Goal: Use online tool/utility: Utilize a website feature to perform a specific function

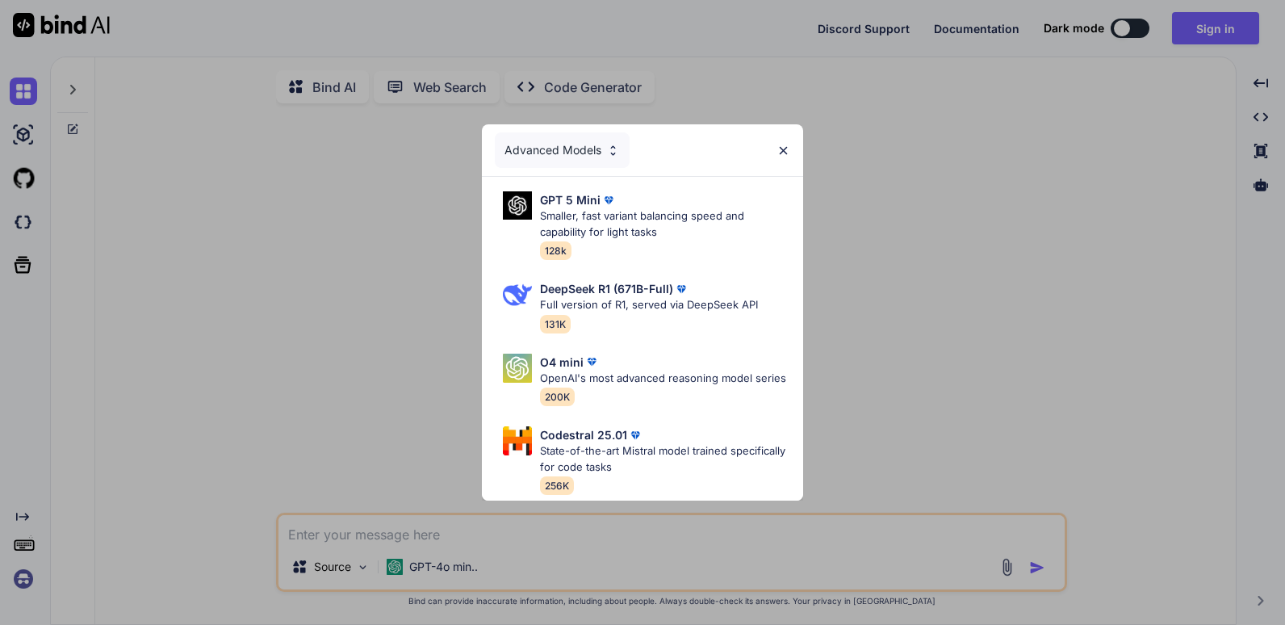
click at [789, 144] on img at bounding box center [784, 151] width 14 height 14
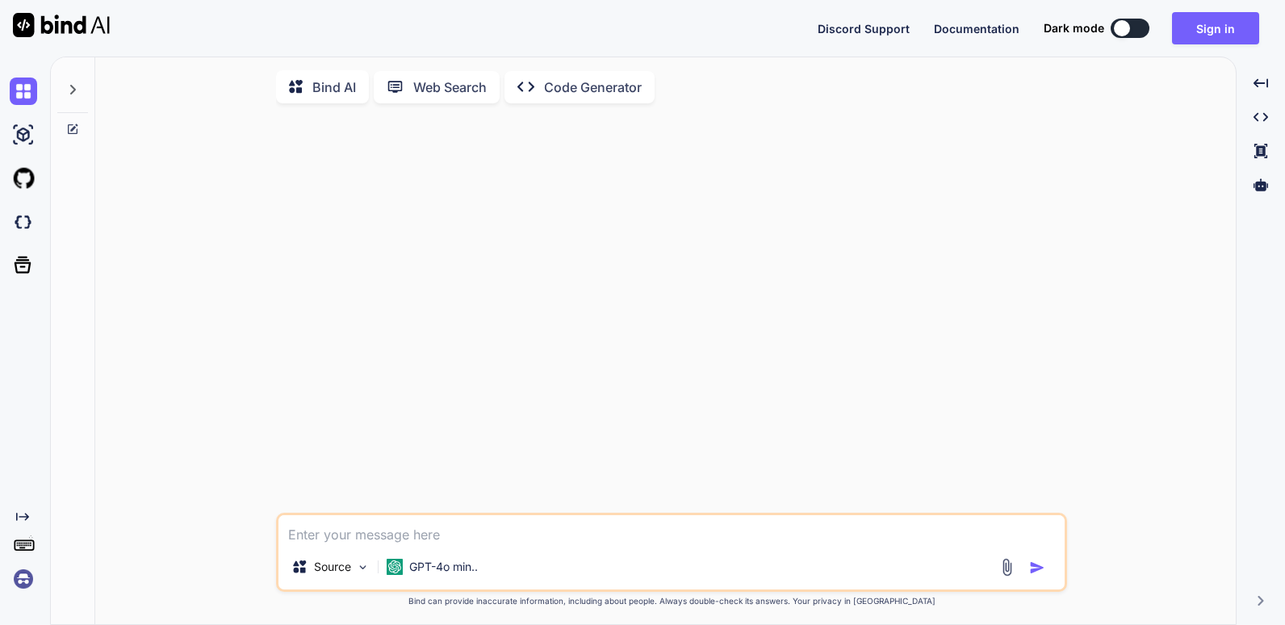
click at [379, 538] on textarea at bounding box center [672, 529] width 786 height 29
click at [598, 82] on p "Code Generator" at bounding box center [593, 87] width 98 height 19
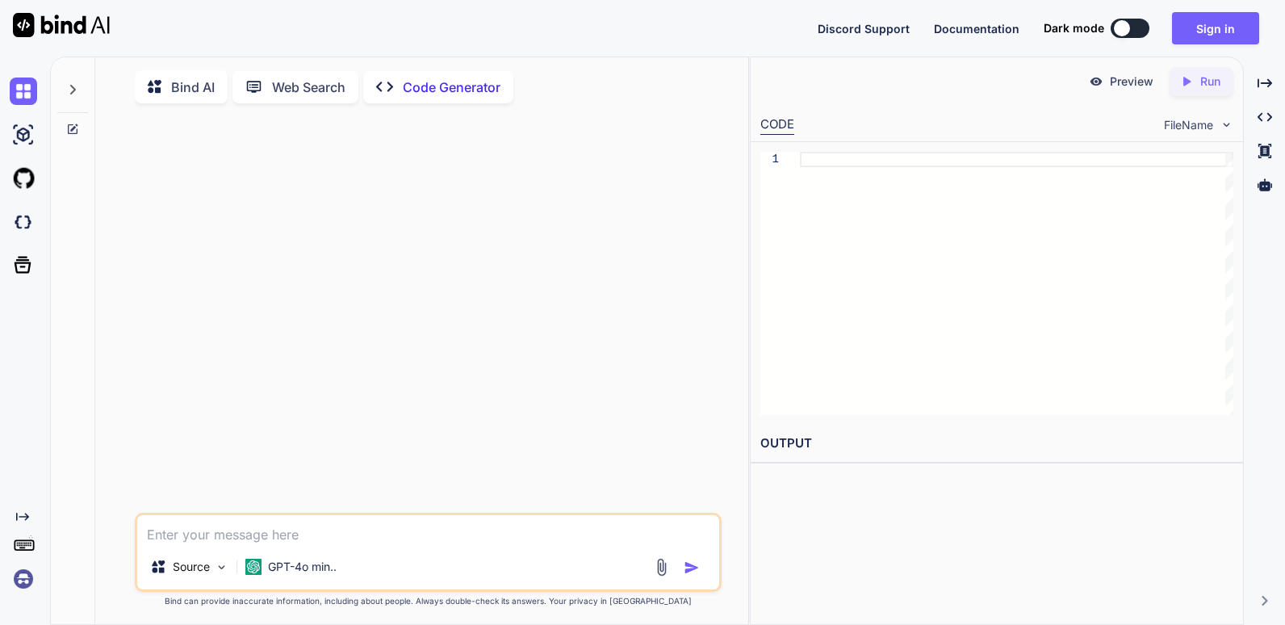
click at [282, 538] on textarea at bounding box center [428, 529] width 582 height 29
type textarea "x"
type textarea "w"
type textarea "x"
type textarea "wr"
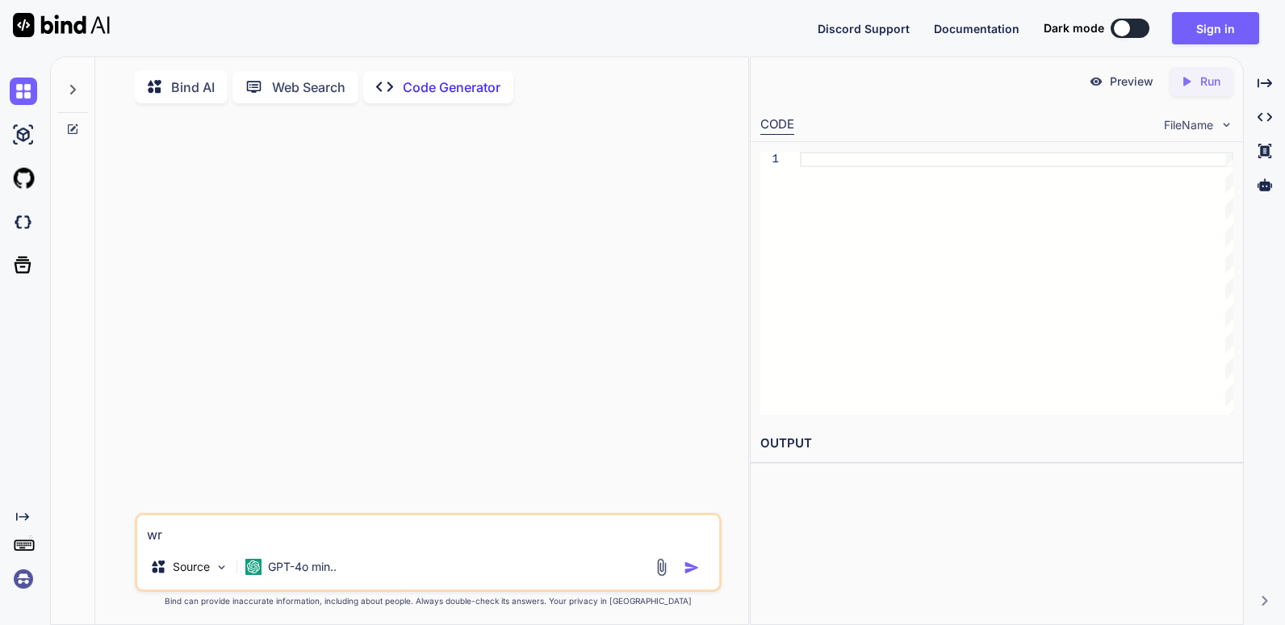
type textarea "x"
type textarea "wri"
type textarea "x"
type textarea "writ"
type textarea "x"
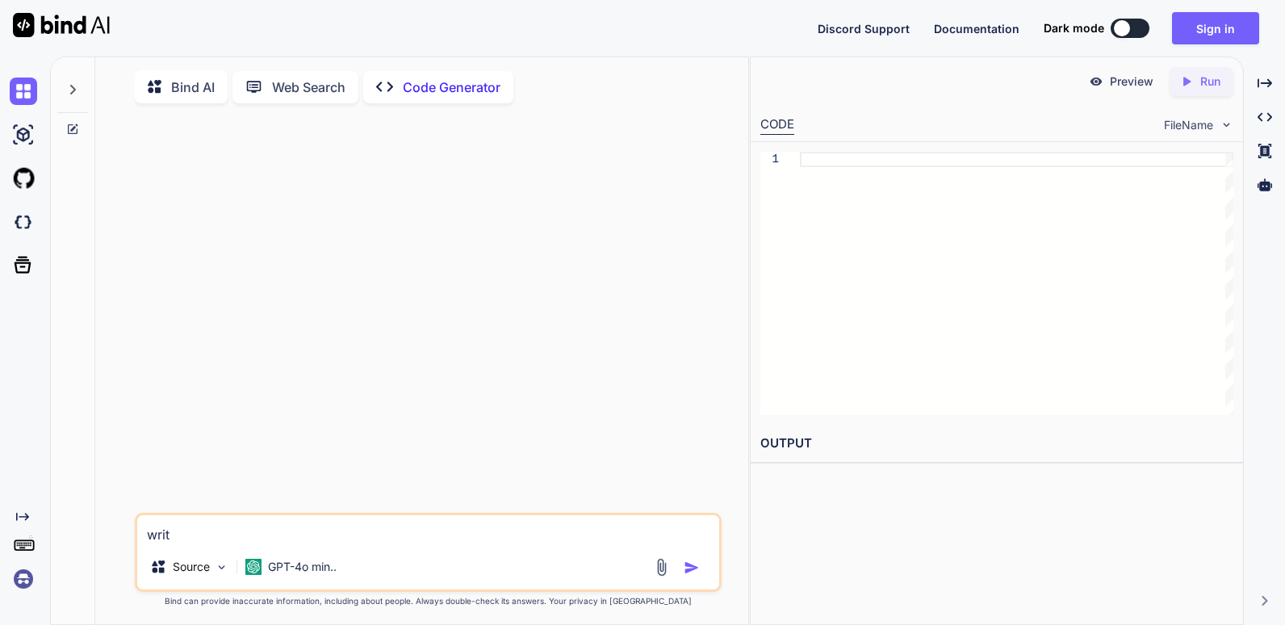
type textarea "write"
type textarea "x"
type textarea "write"
type textarea "x"
type textarea "write a"
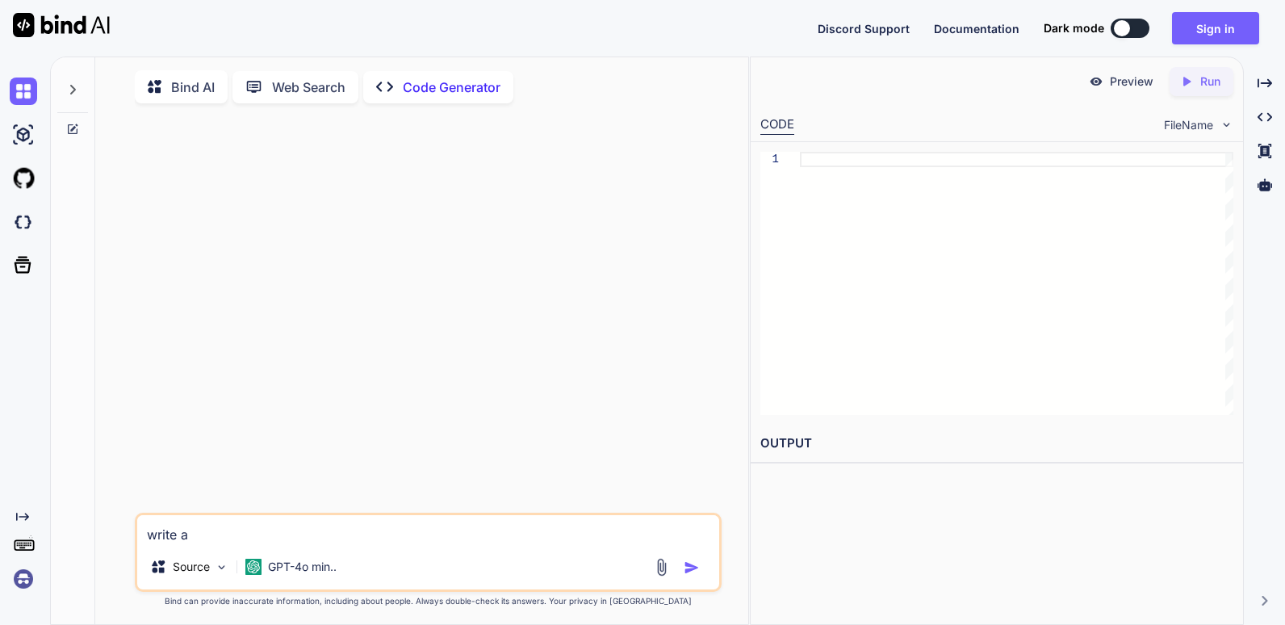
type textarea "x"
type textarea "write a"
type textarea "x"
type textarea "write a c"
type textarea "x"
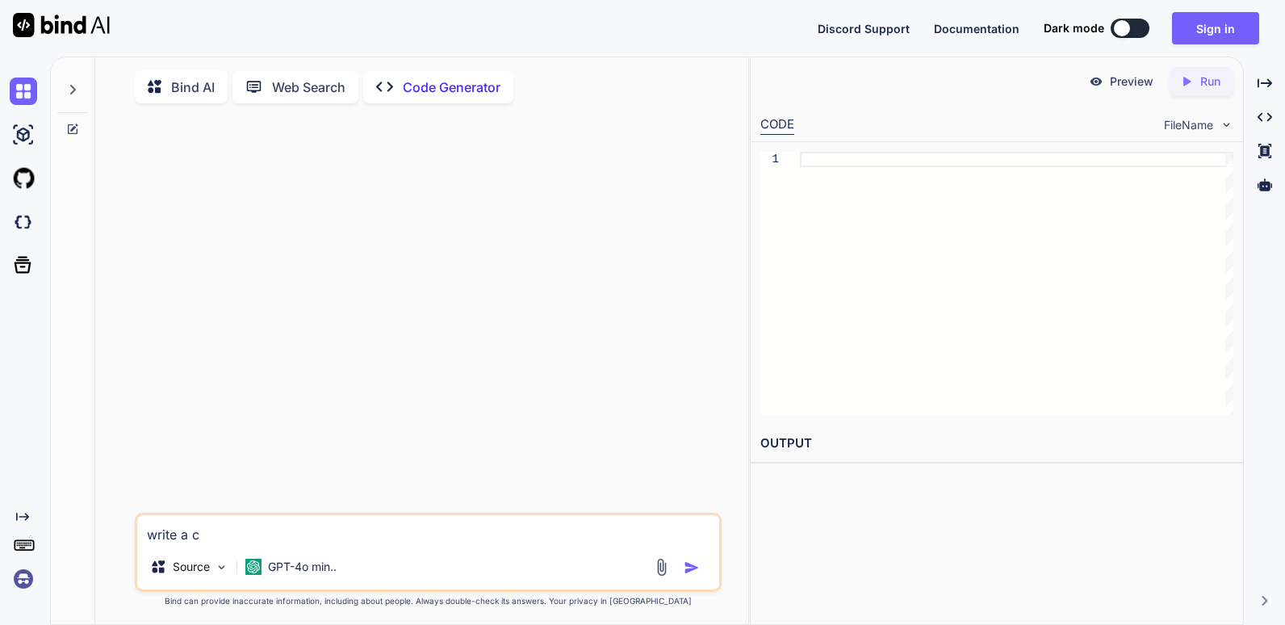
type textarea "write a co"
type textarea "x"
type textarea "write a cod"
type textarea "x"
type textarea "write a code"
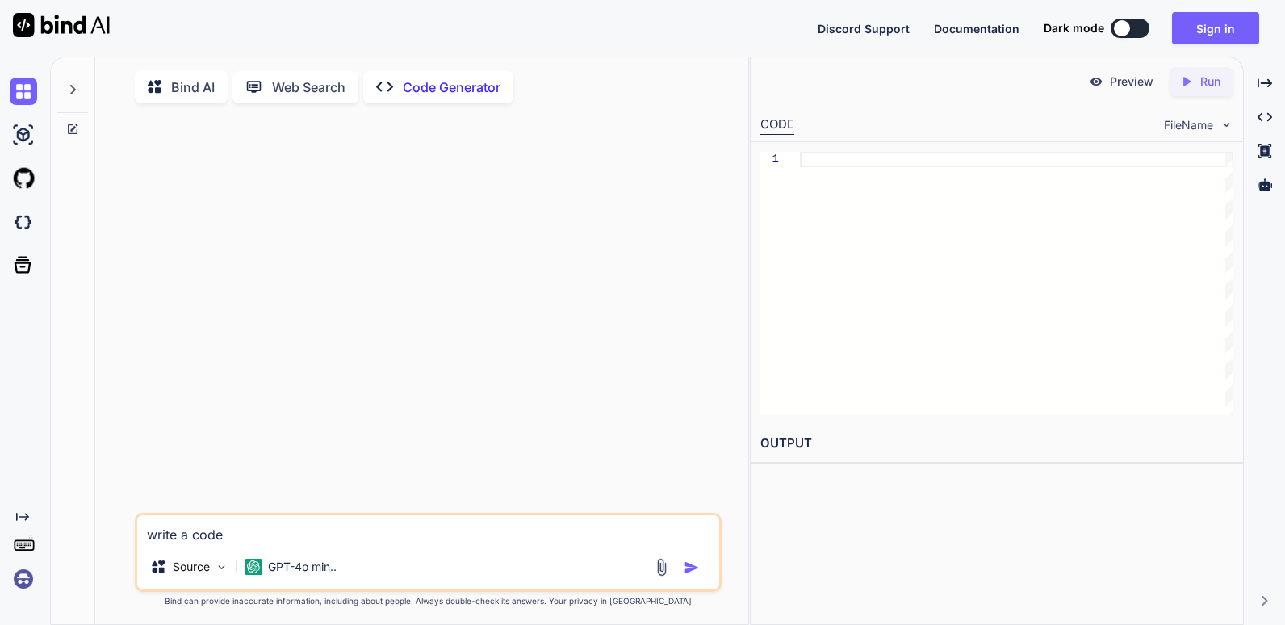
type textarea "x"
type textarea "write a code"
type textarea "x"
type textarea "write a code f"
type textarea "x"
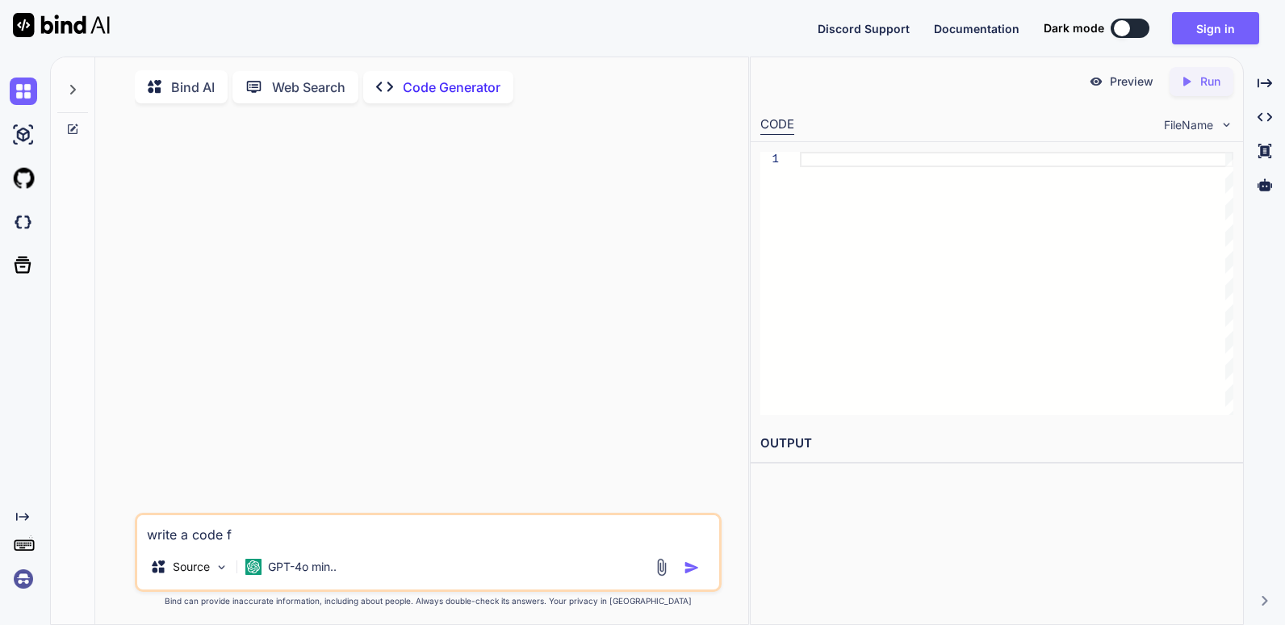
type textarea "write a code fr"
type textarea "x"
type textarea "write a code fro"
type textarea "x"
type textarea "write a code fr"
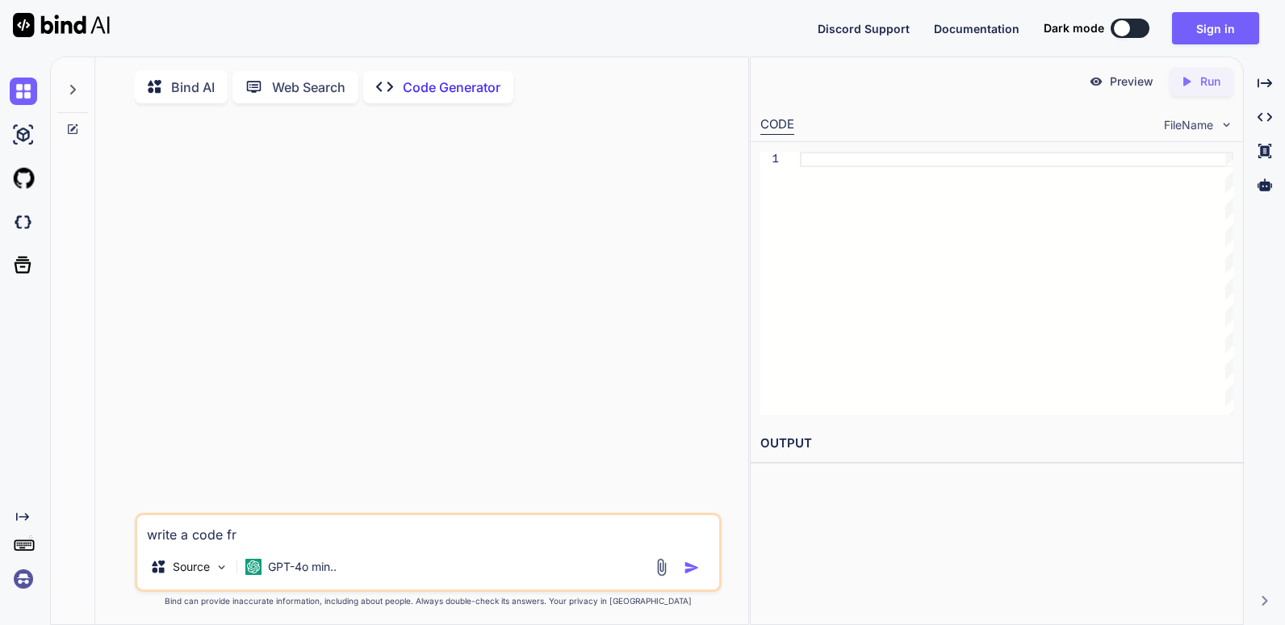
type textarea "x"
type textarea "write a code f"
type textarea "x"
type textarea "write a code fo"
type textarea "x"
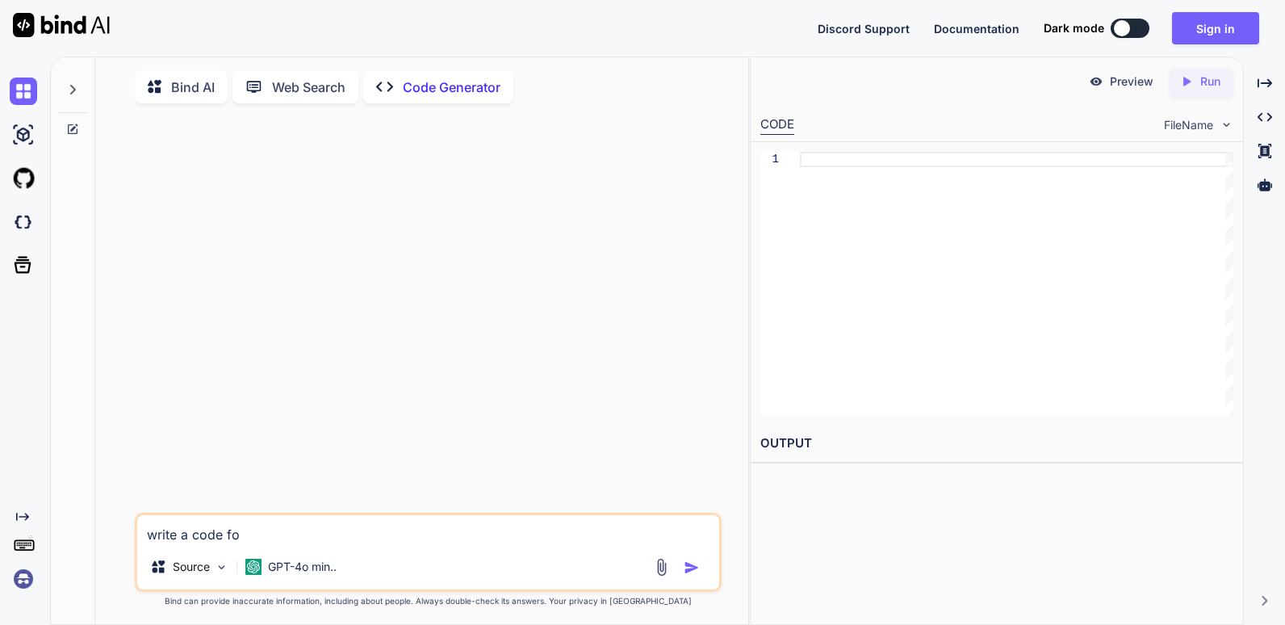
type textarea "write a code for"
type textarea "x"
type textarea "write a code for"
type textarea "x"
type textarea "write a code for p"
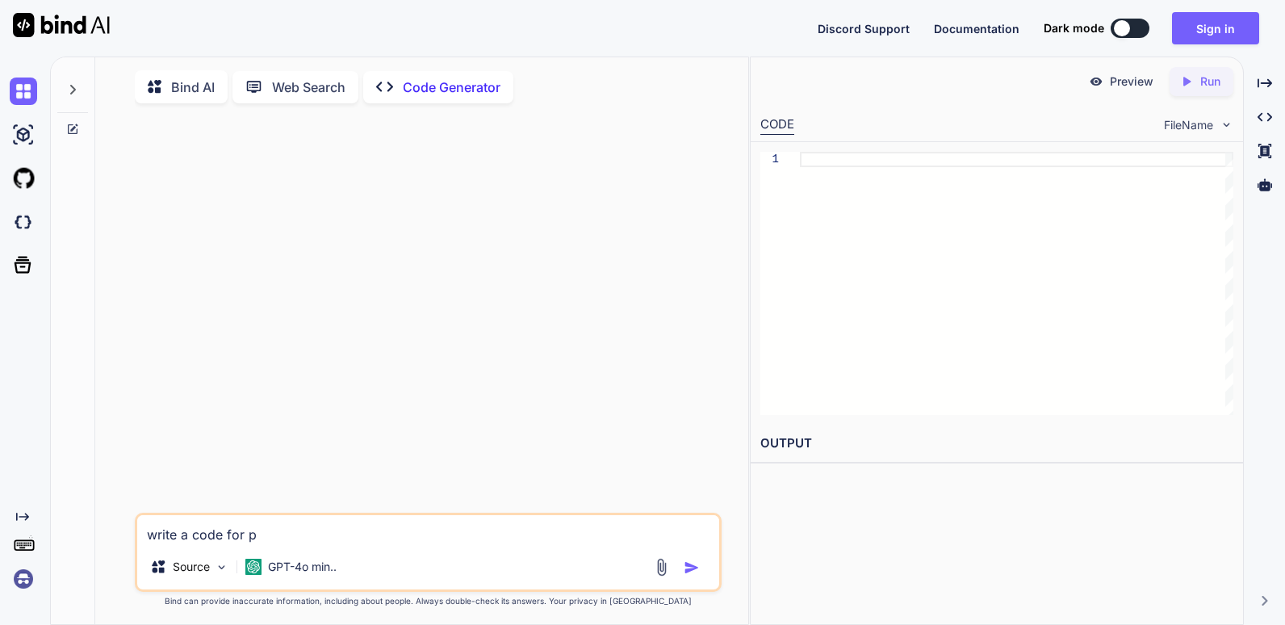
type textarea "x"
type textarea "write a code for put"
type textarea "x"
type textarea "write a code for putt"
type textarea "x"
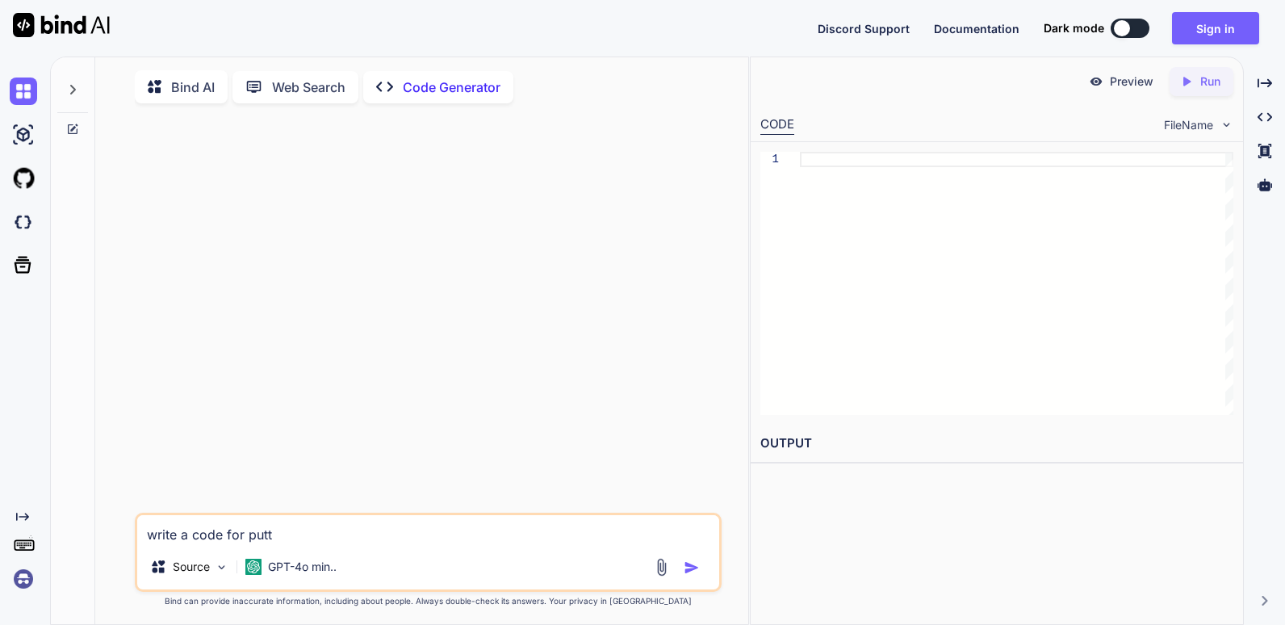
type textarea "write a code for put"
type textarea "x"
type textarea "write a code for pu"
type textarea "x"
type textarea "write a code for p"
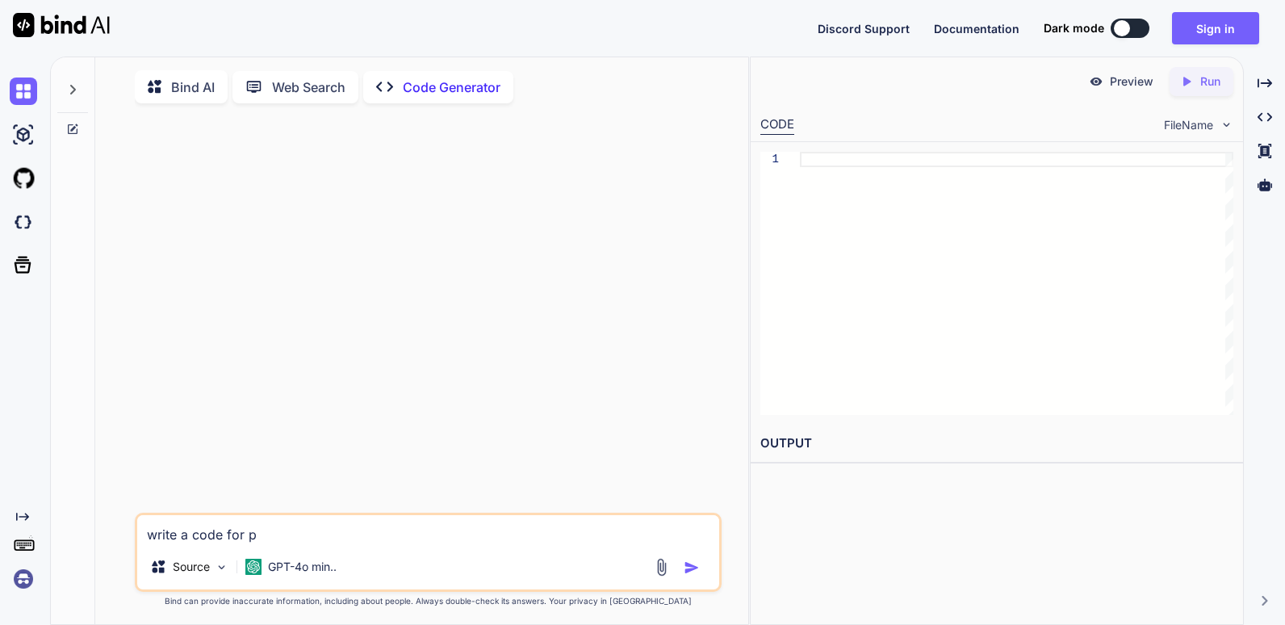
type textarea "x"
type textarea "write a code for"
type textarea "x"
type textarea "write a code for i"
type textarea "x"
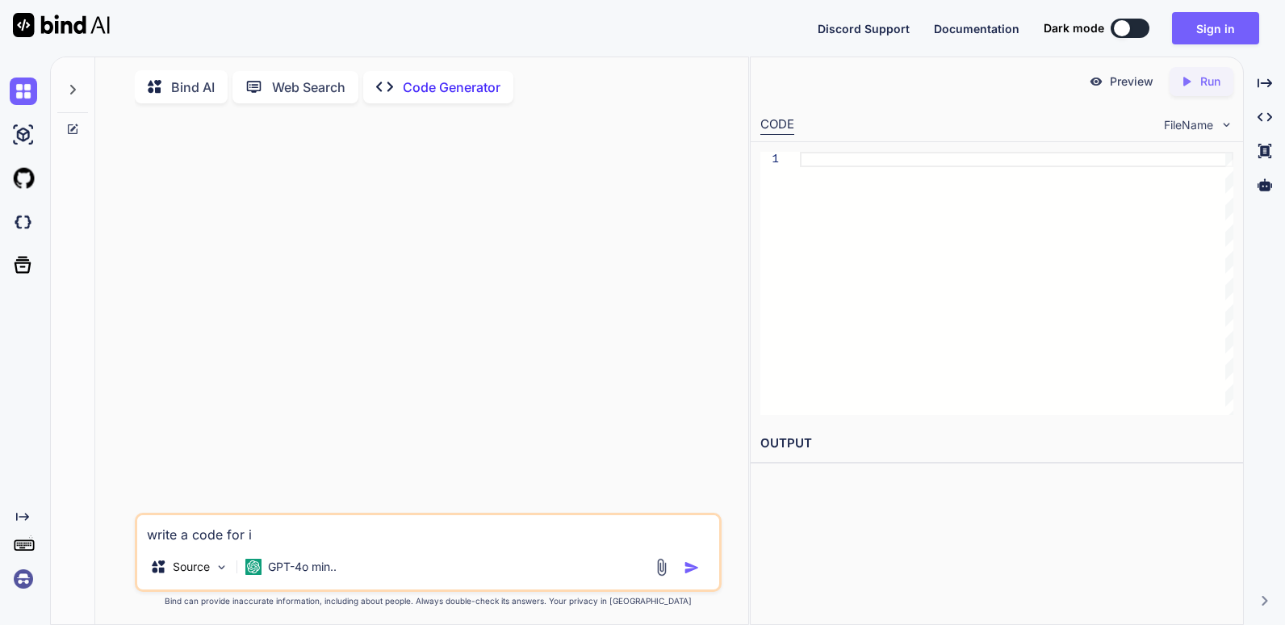
type textarea "write a code for is"
type textarea "x"
type textarea "write a code for i"
type textarea "x"
type textarea "write a code for in"
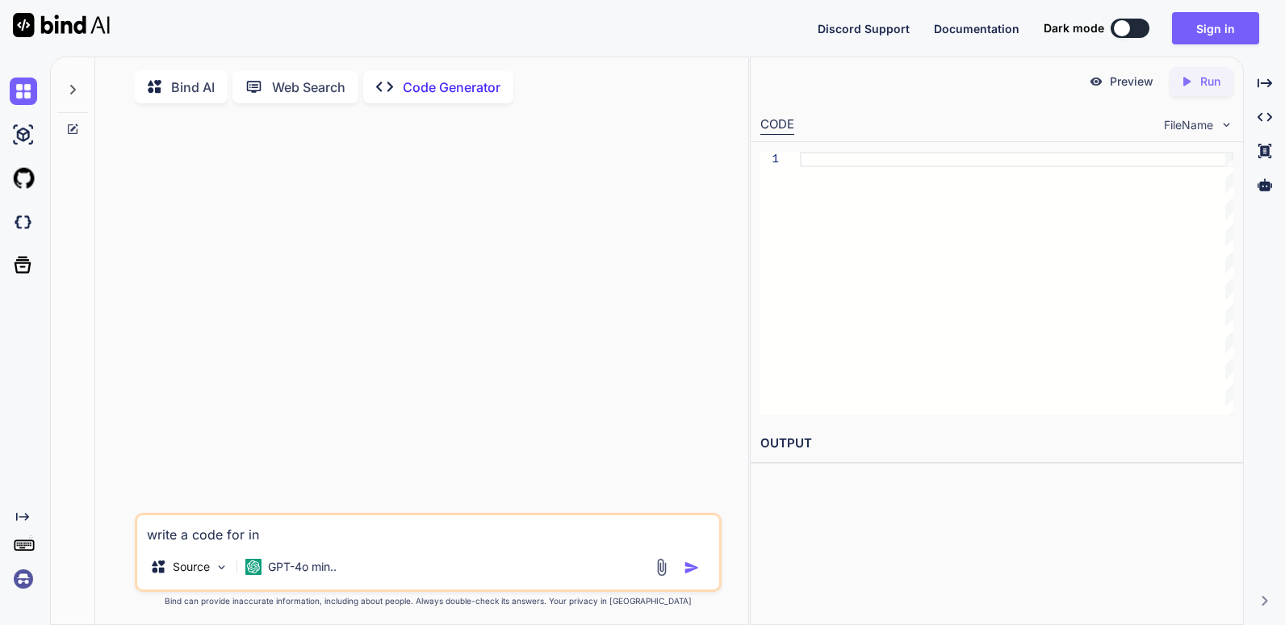
type textarea "x"
type textarea "write a code for ins"
type textarea "x"
type textarea "write a code for inse"
type textarea "x"
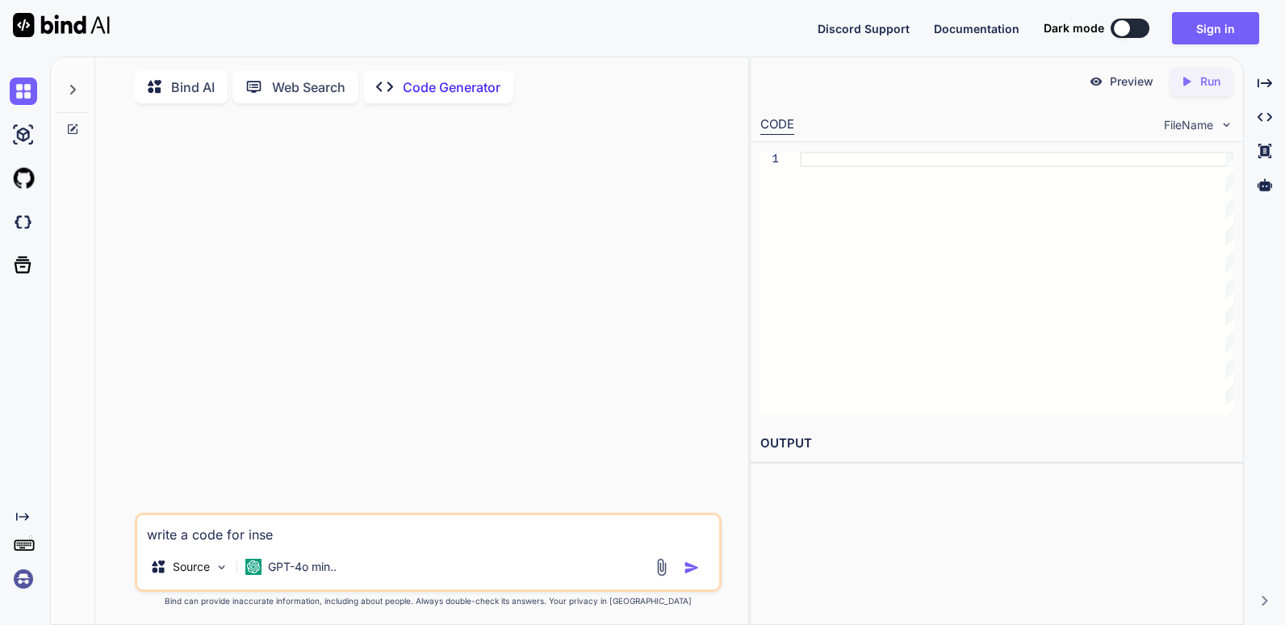
type textarea "write a code for inser"
type textarea "x"
type textarea "write a code for insert"
type textarea "x"
type textarea "write a code for inserti"
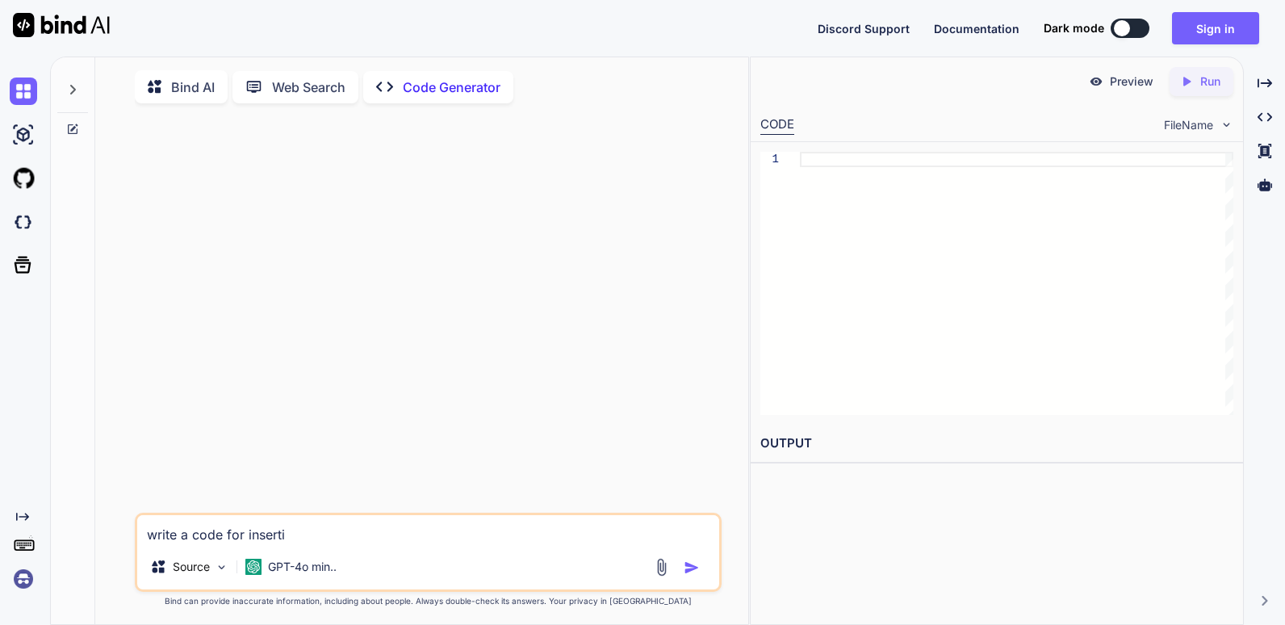
type textarea "x"
type textarea "write a code for insertin"
type textarea "x"
type textarea "write a code for inserting"
type textarea "x"
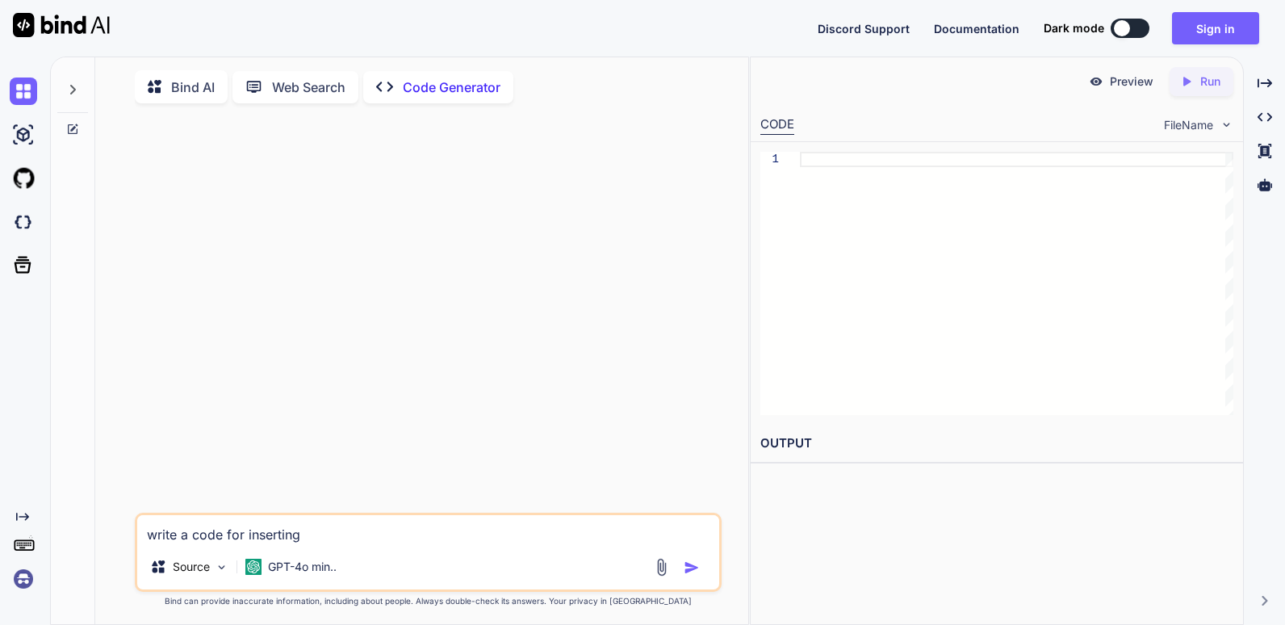
type textarea "write a code for inserting"
type textarea "x"
type textarea "write a code for inserting a"
type textarea "x"
type textarea "write a code for inserting a p"
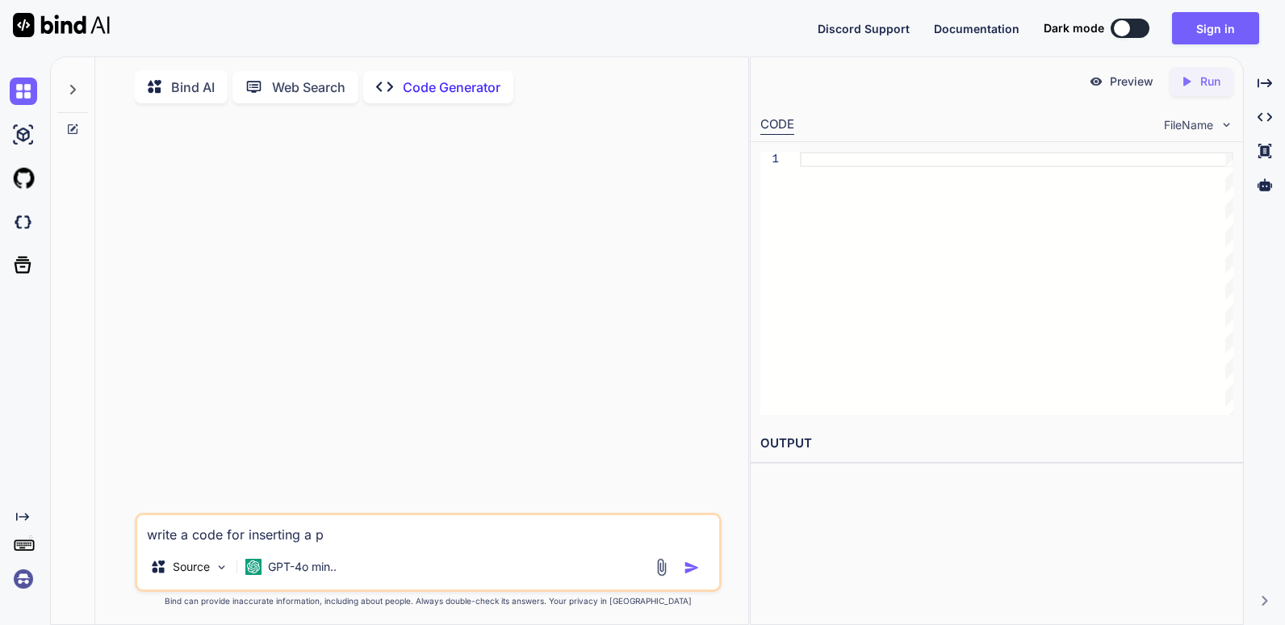
type textarea "x"
type textarea "write a code for inserting a pi"
type textarea "x"
type textarea "write a code for inserting a pic"
type textarea "x"
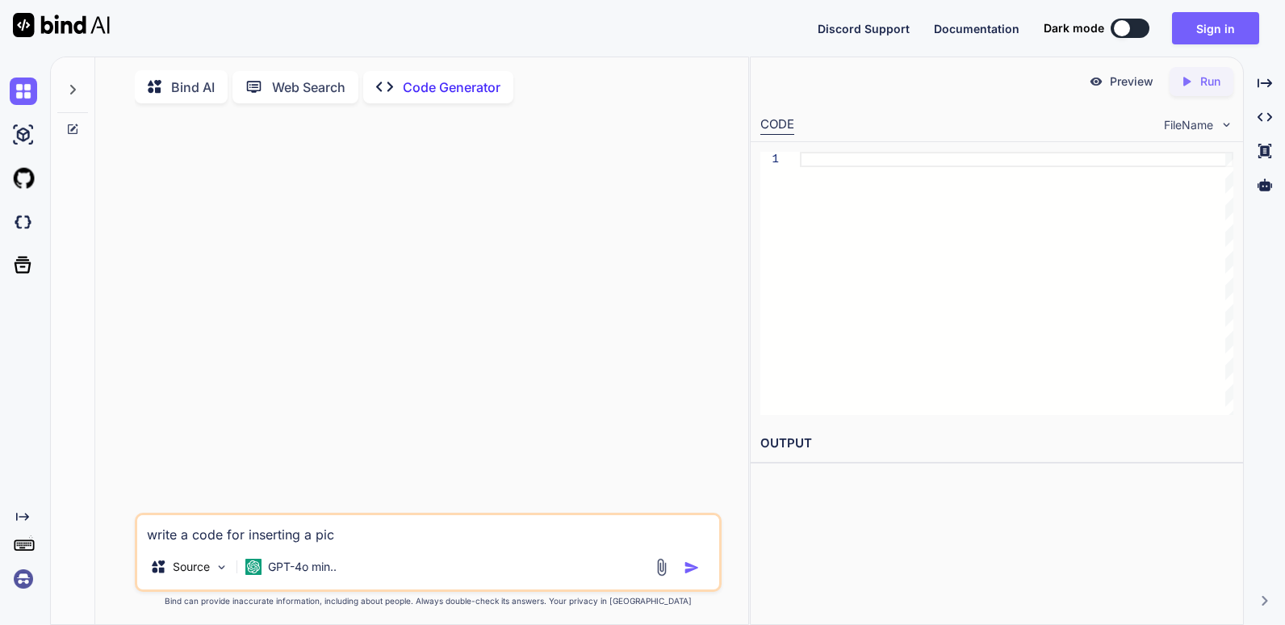
type textarea "write a code for inserting a pict"
type textarea "x"
type textarea "write a code for inserting a pictu"
type textarea "x"
type textarea "write a code for inserting a pictur"
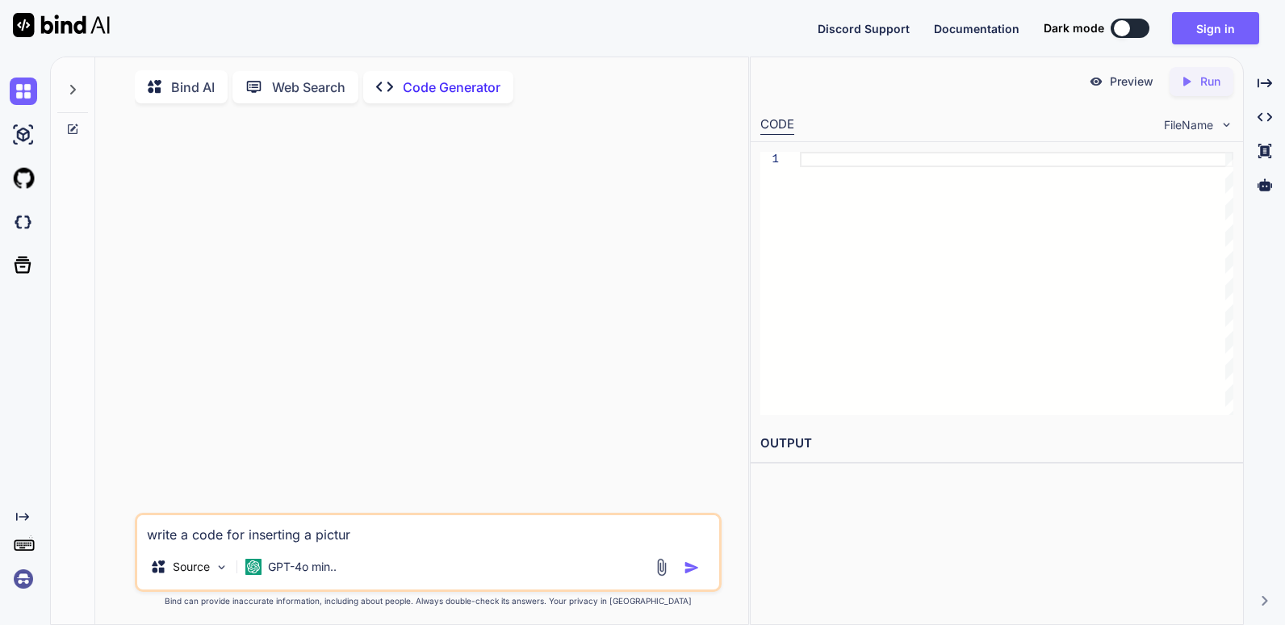
type textarea "x"
type textarea "write a code for inserting a picture"
type textarea "x"
type textarea "write a code for inserting a picture"
click at [694, 573] on img "button" at bounding box center [692, 568] width 16 height 16
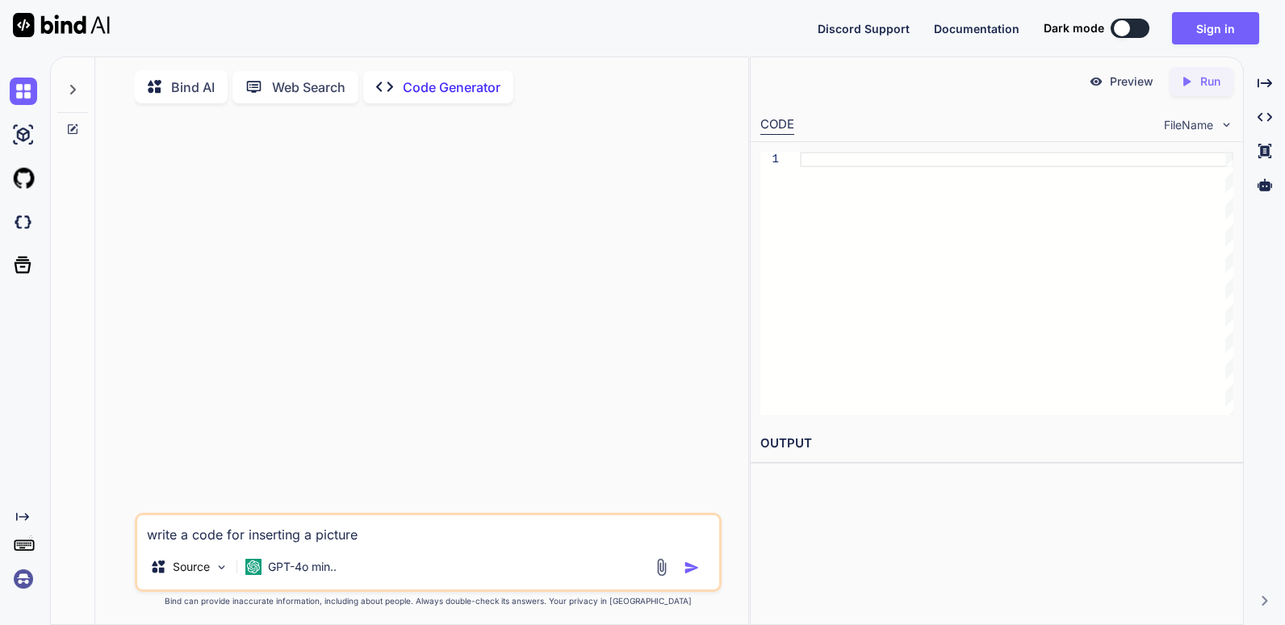
type textarea "x"
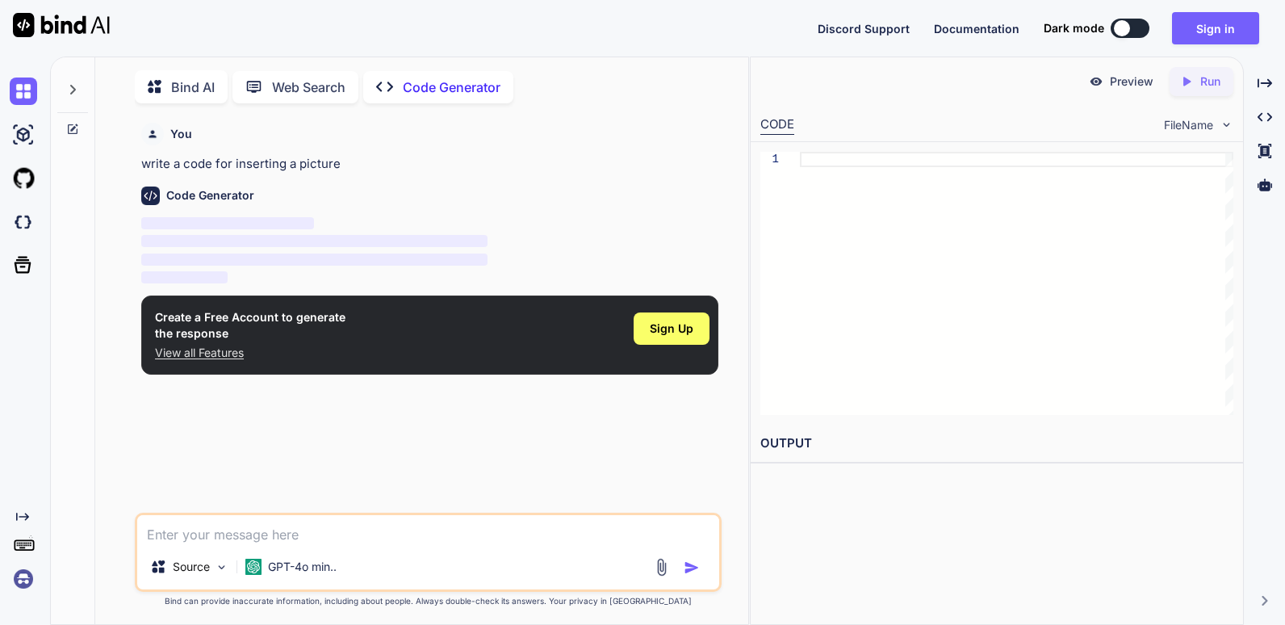
scroll to position [6, 0]
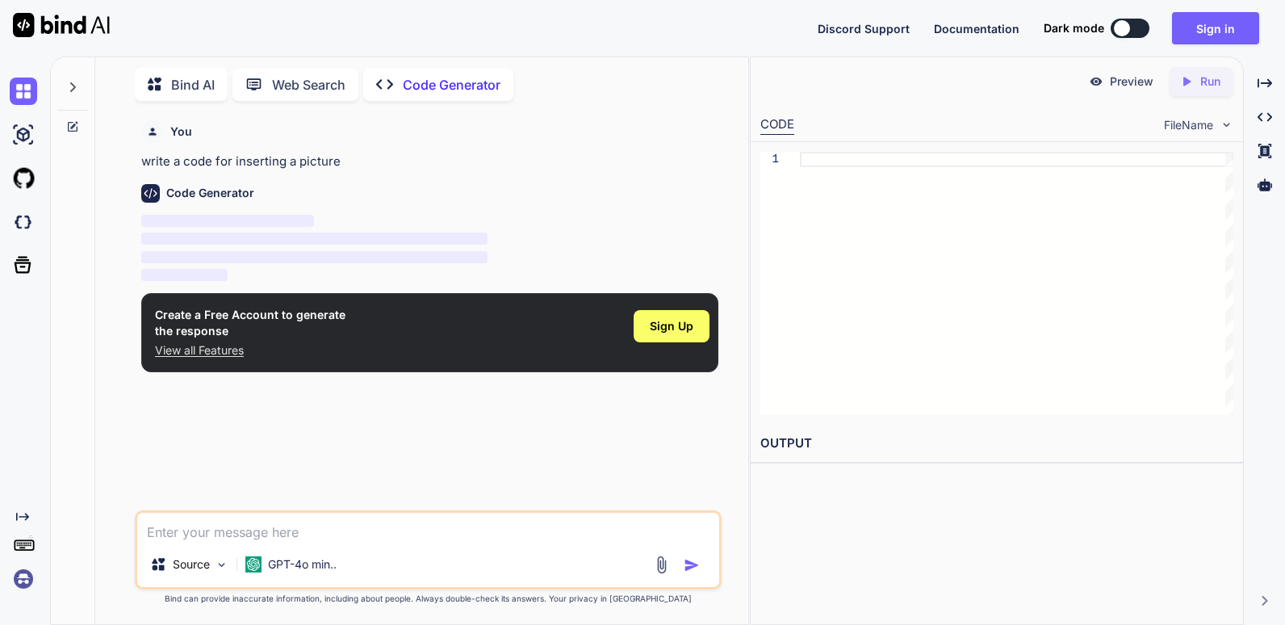
click at [1138, 36] on button at bounding box center [1130, 28] width 39 height 19
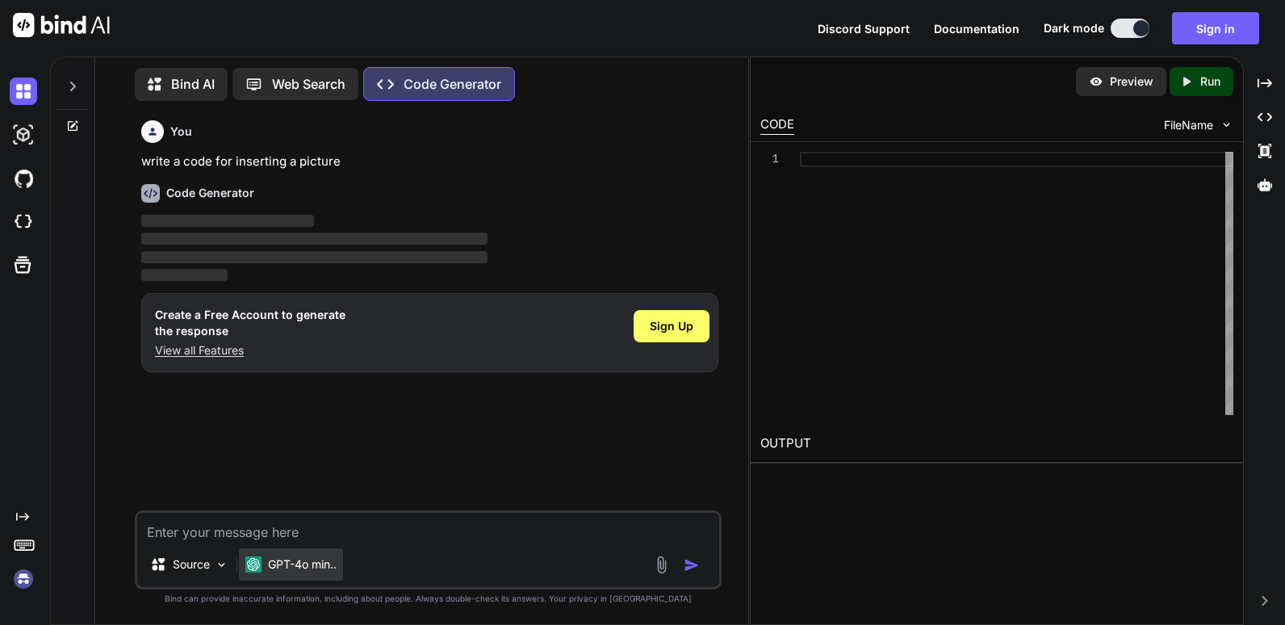
click at [295, 564] on p "GPT-4o min.." at bounding box center [302, 564] width 69 height 16
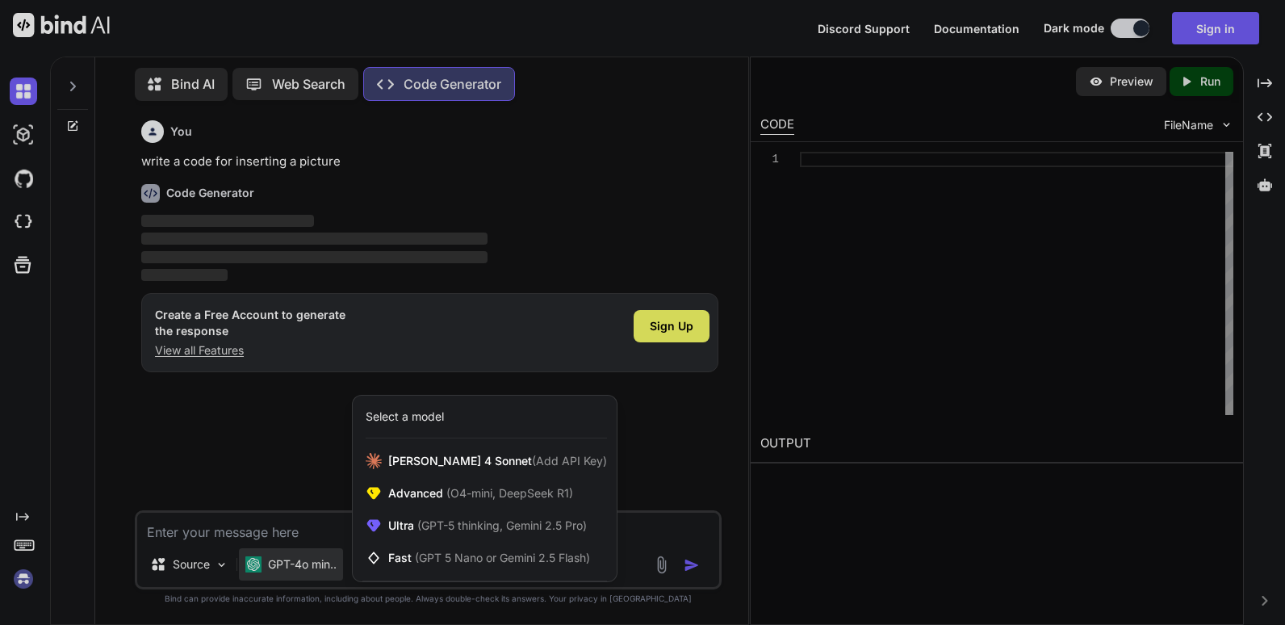
click at [198, 441] on div at bounding box center [642, 312] width 1285 height 625
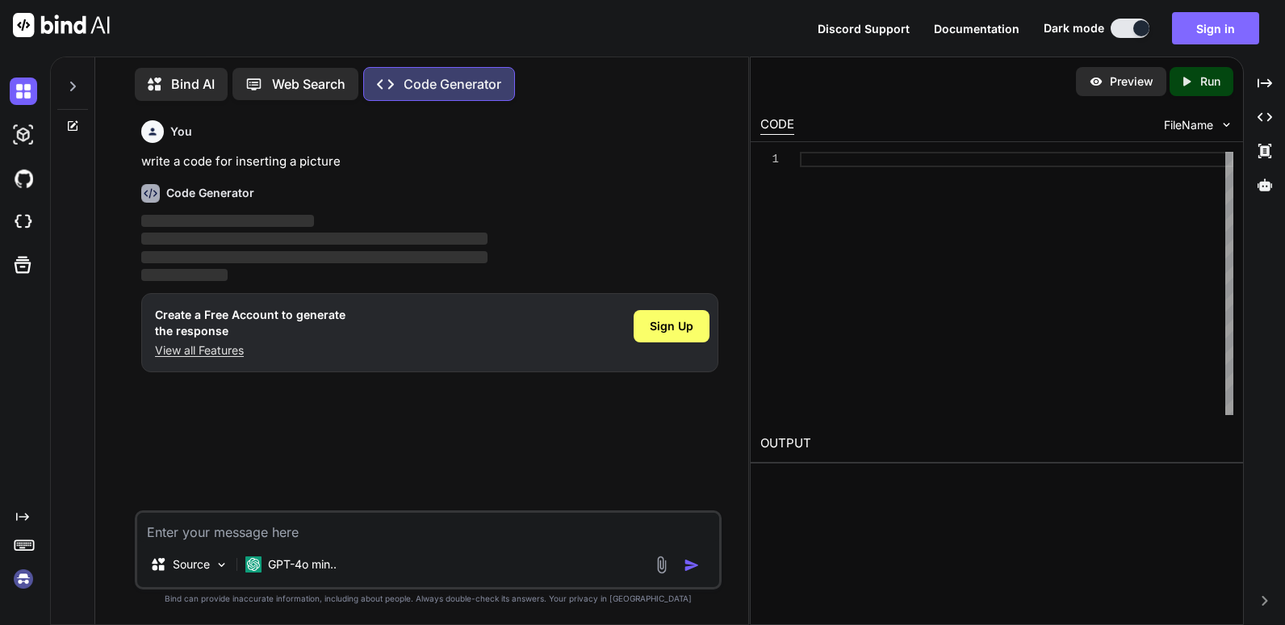
click at [1212, 31] on button "Sign in" at bounding box center [1215, 28] width 87 height 32
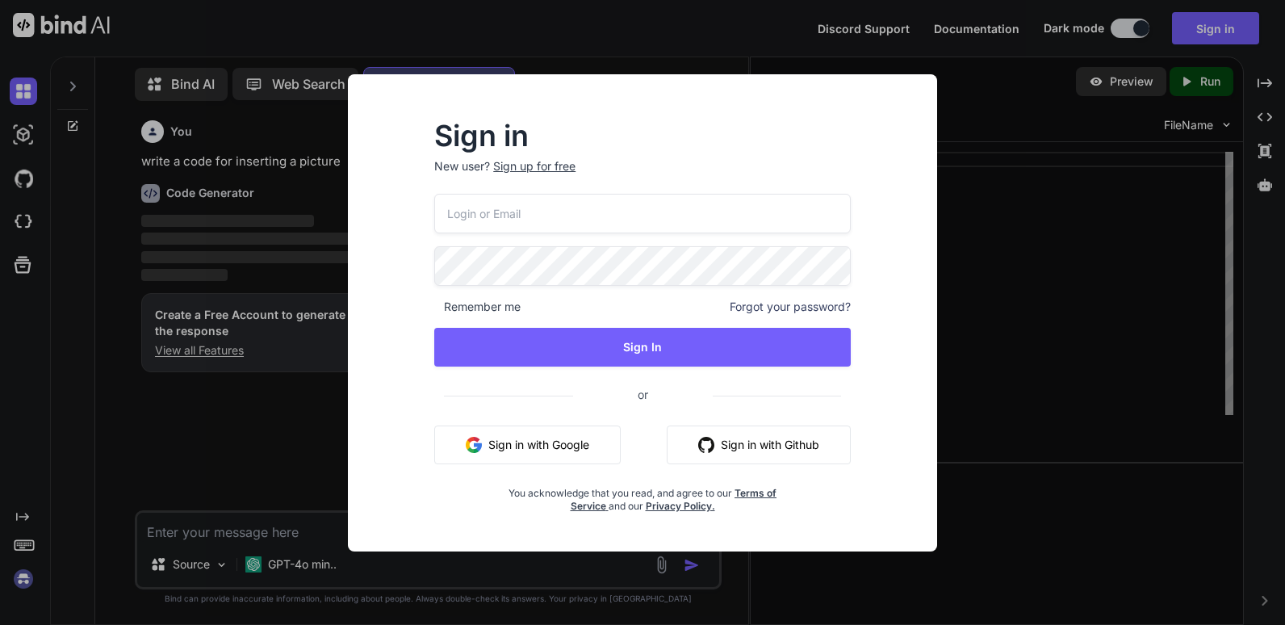
click at [979, 95] on div "Sign in New user? Sign up for free Remember me Forgot your password? Sign In or…" at bounding box center [642, 312] width 1285 height 625
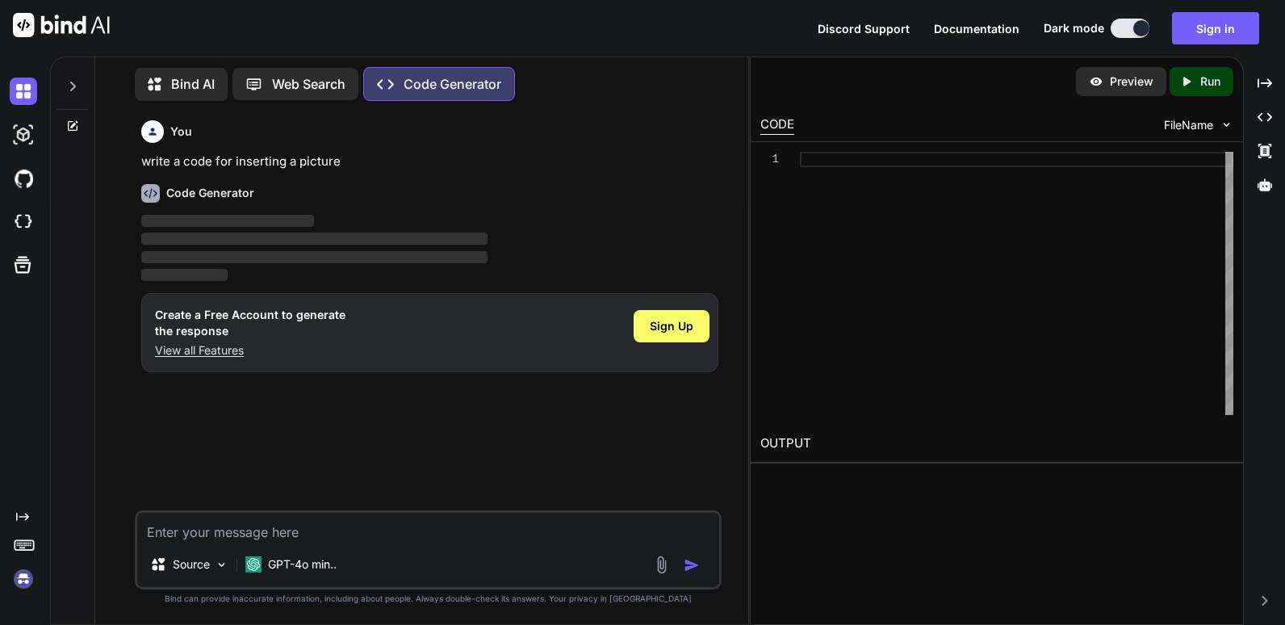
click at [46, 24] on img at bounding box center [61, 25] width 97 height 24
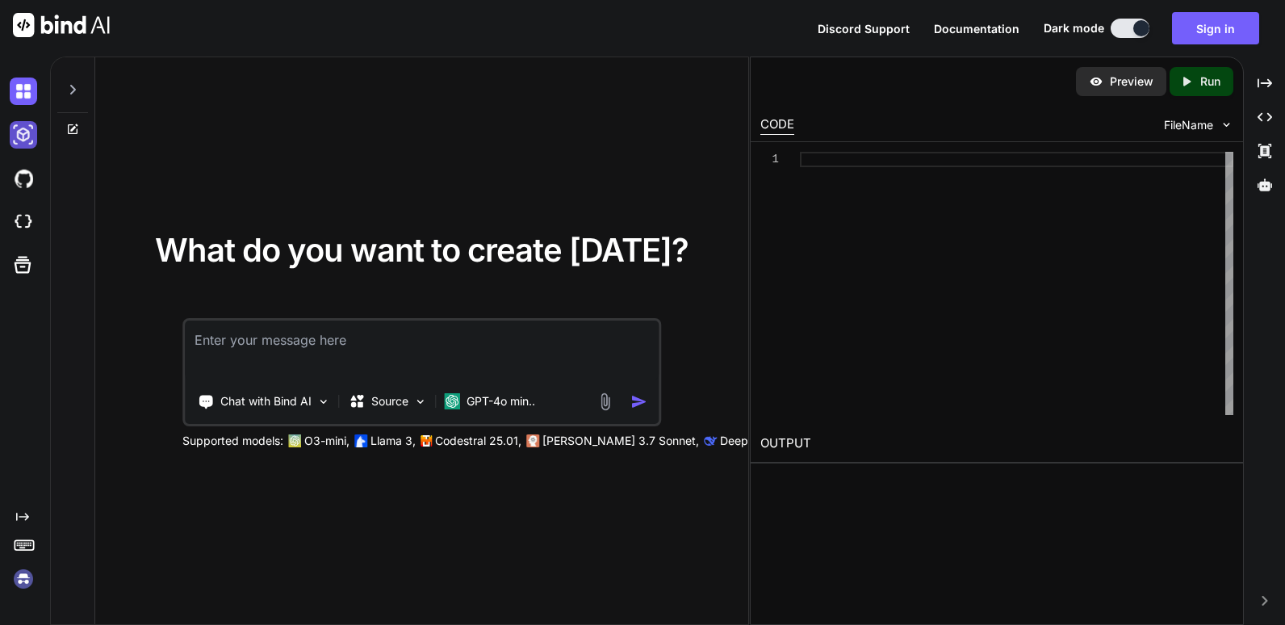
click at [26, 135] on img at bounding box center [23, 134] width 27 height 27
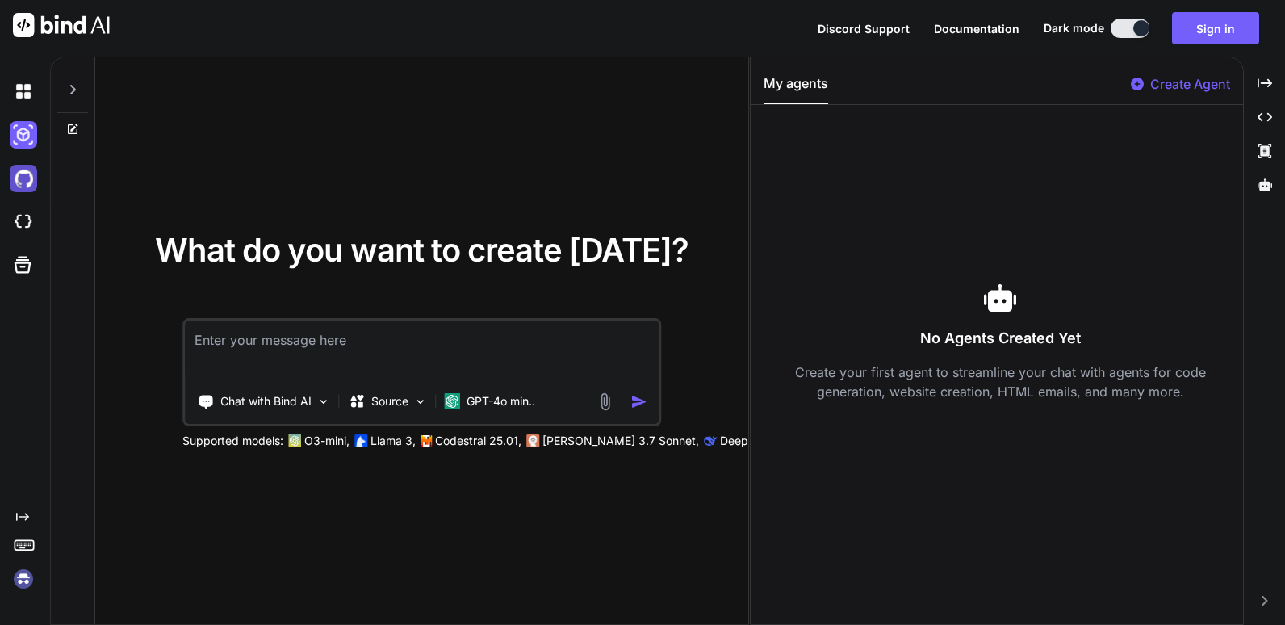
click at [19, 174] on img at bounding box center [23, 178] width 27 height 27
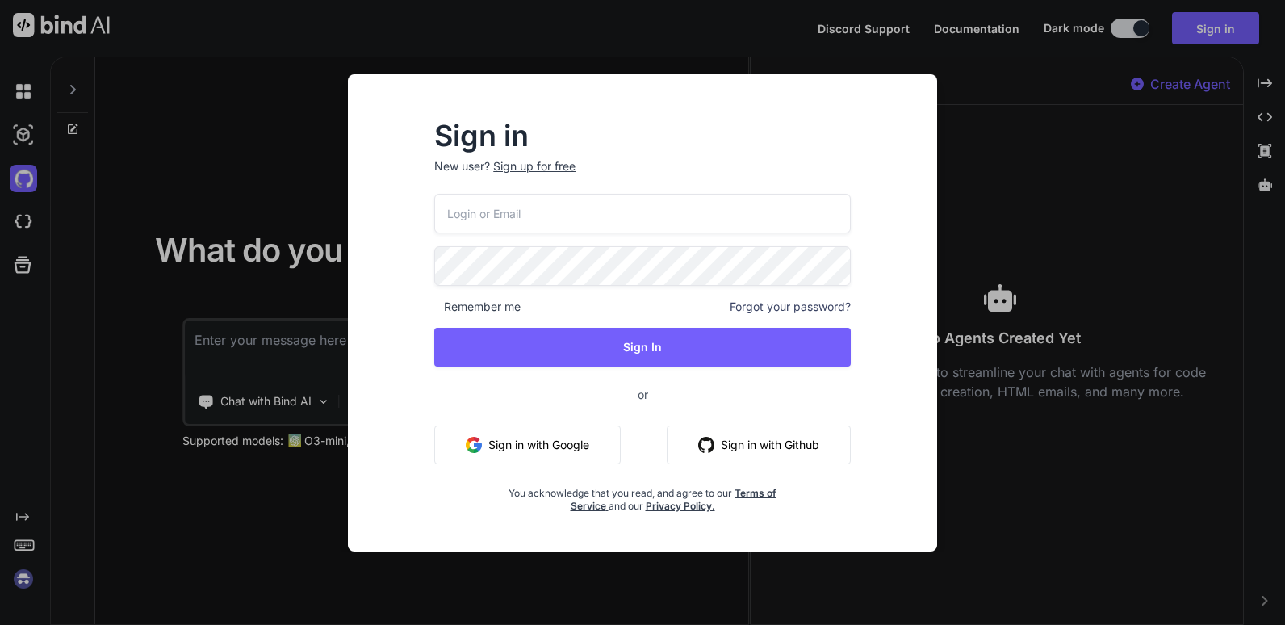
click at [19, 208] on div "Sign in New user? Sign up for free Remember me Forgot your password? Sign In or…" at bounding box center [642, 312] width 1285 height 625
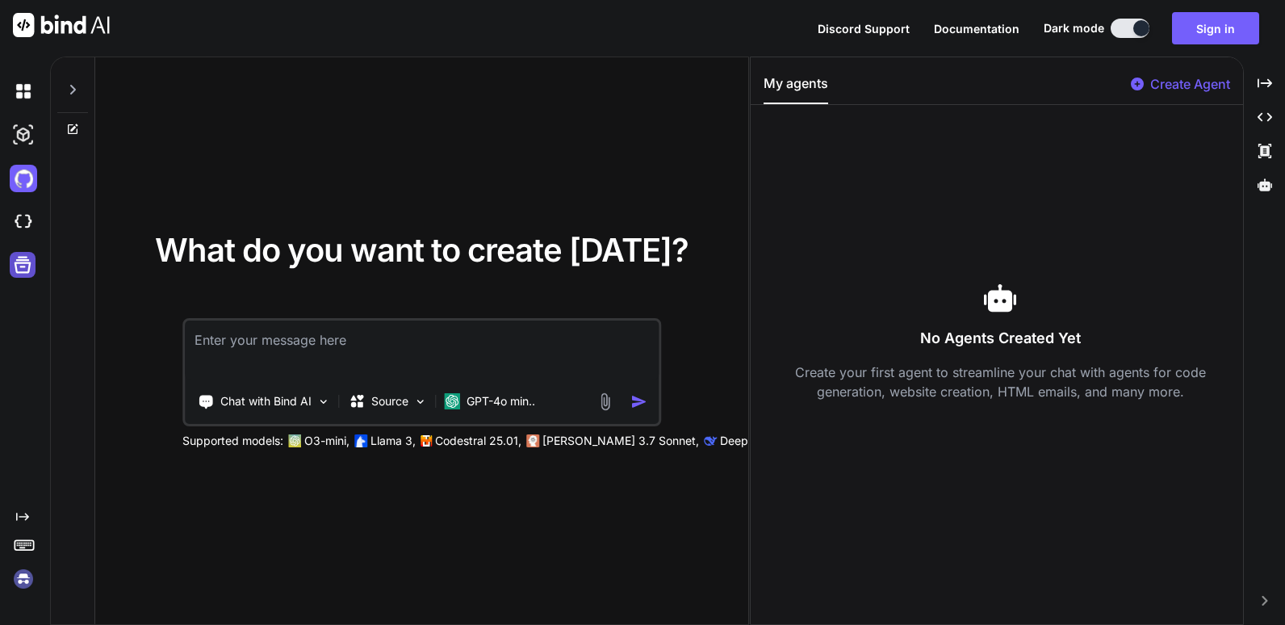
click at [19, 269] on icon at bounding box center [22, 265] width 23 height 23
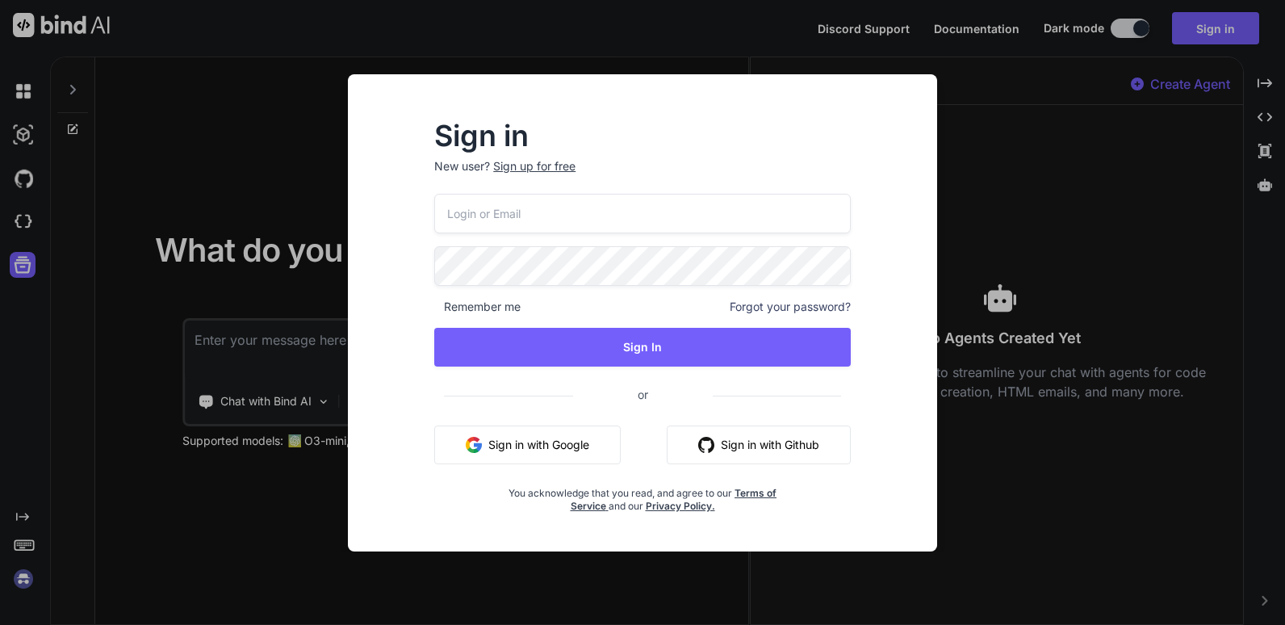
click at [623, 21] on div "Sign in New user? Sign up for free Remember me Forgot your password? Sign In or…" at bounding box center [642, 312] width 1285 height 625
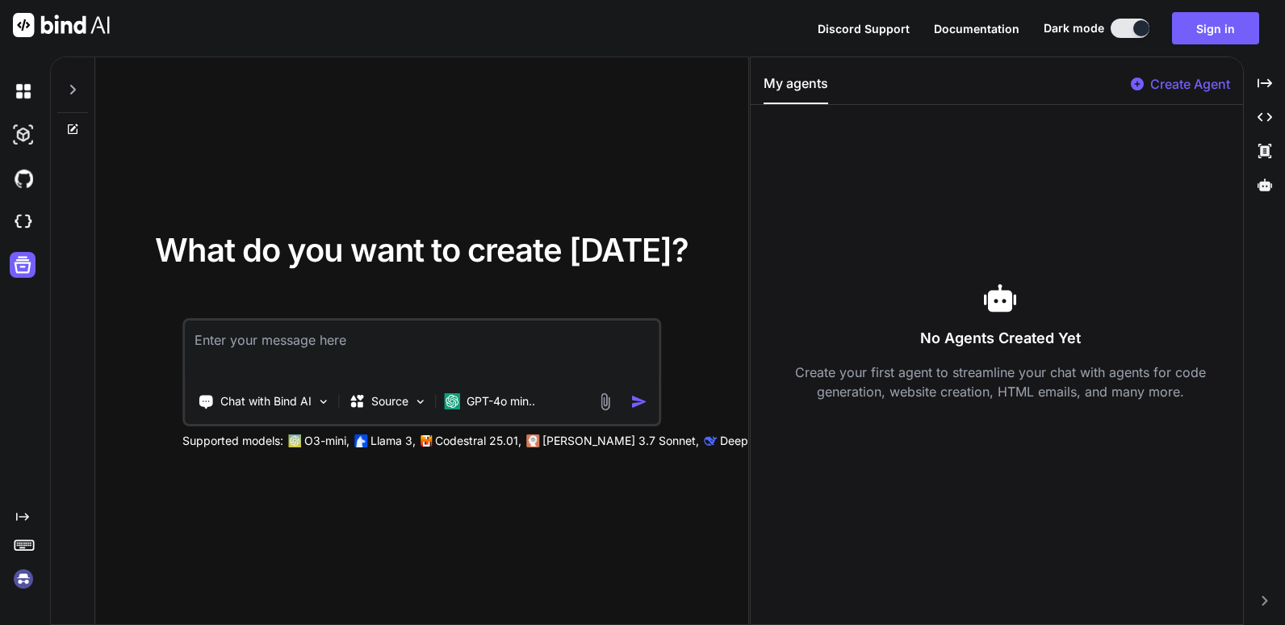
click at [899, 24] on span "Discord Support" at bounding box center [864, 29] width 92 height 14
click at [1264, 112] on icon "Created with Pixso." at bounding box center [1265, 117] width 15 height 15
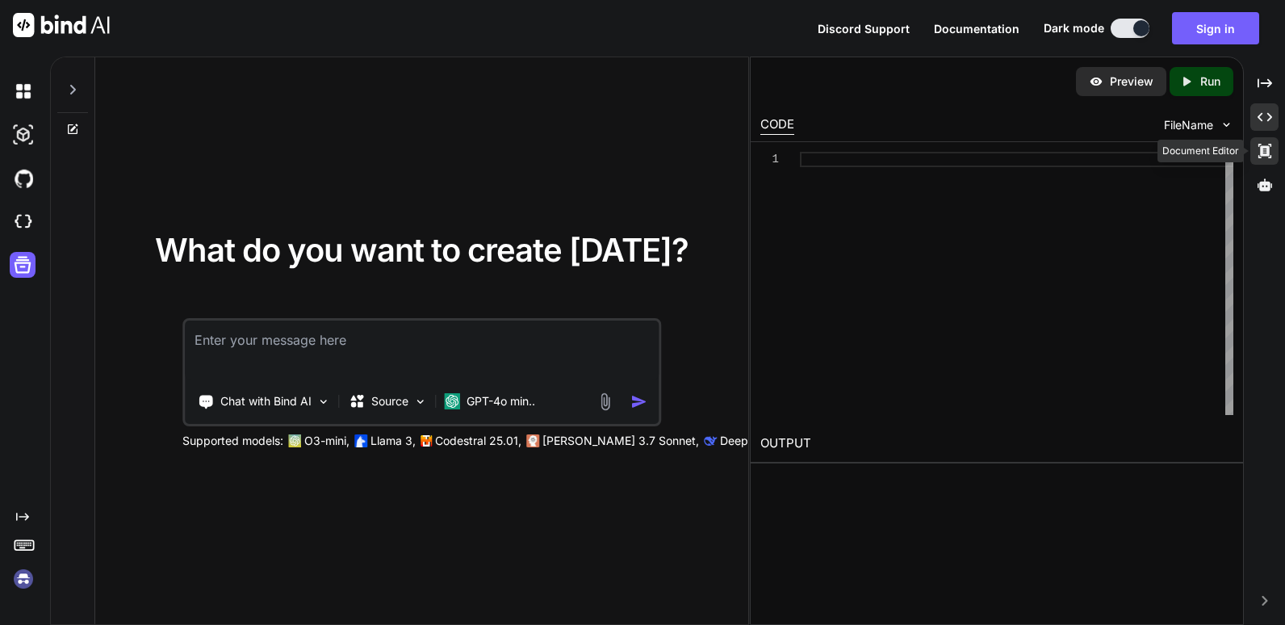
click at [1262, 147] on icon at bounding box center [1265, 151] width 13 height 15
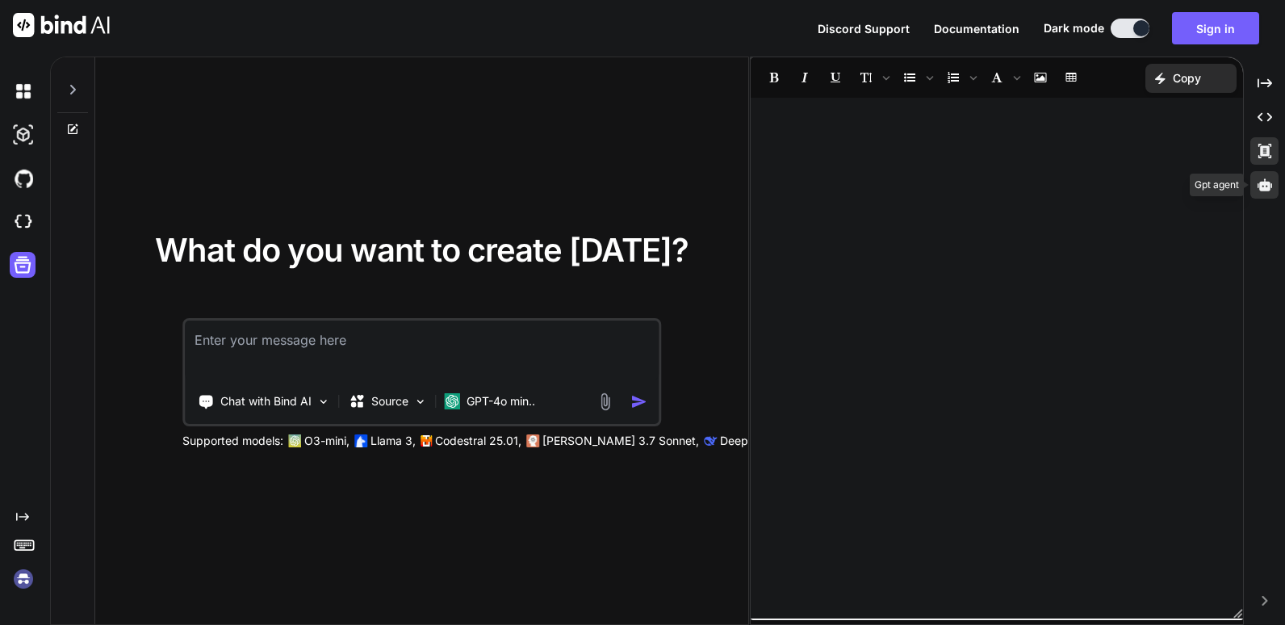
click at [1267, 186] on icon at bounding box center [1265, 185] width 15 height 15
type textarea "x"
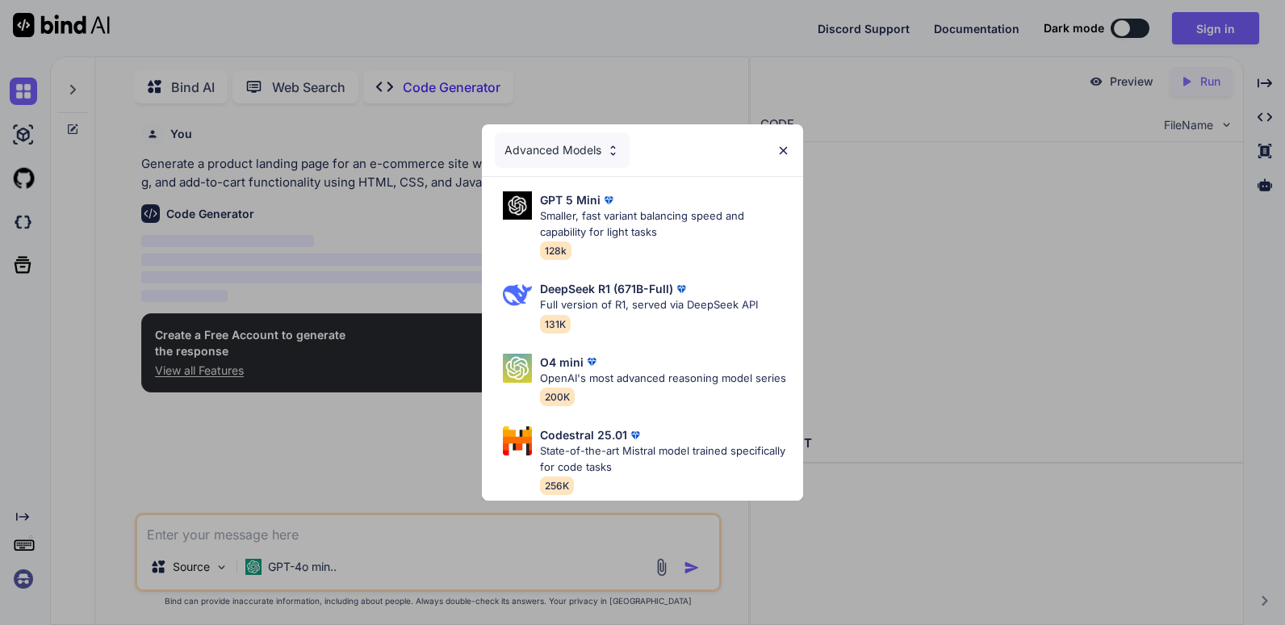
type textarea "x"
